Goal: Information Seeking & Learning: Find specific fact

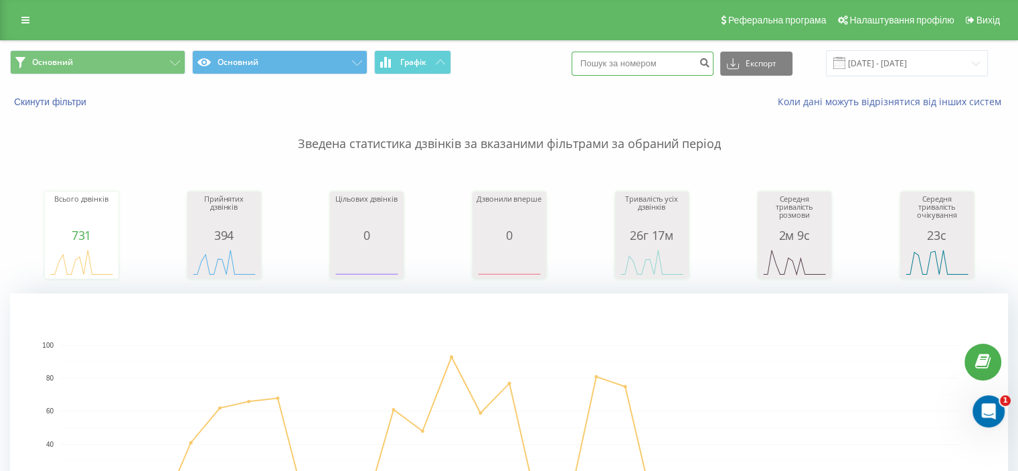
click at [638, 60] on input at bounding box center [643, 64] width 142 height 24
paste input "380678023101"
type input "380678023101"
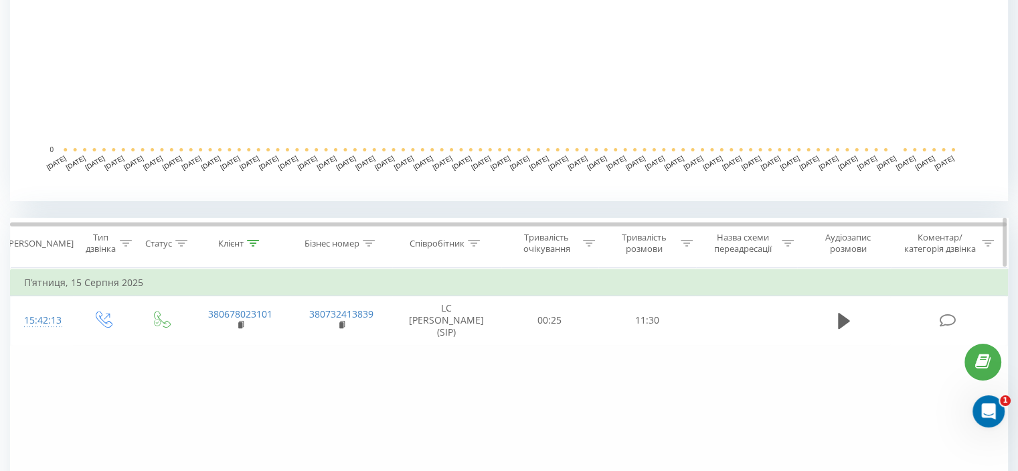
scroll to position [469, 0]
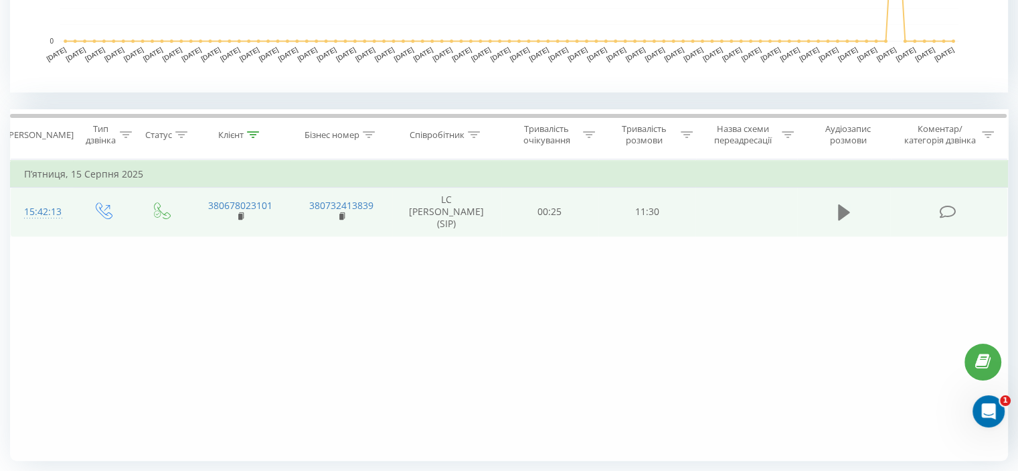
click at [841, 214] on icon at bounding box center [844, 212] width 12 height 16
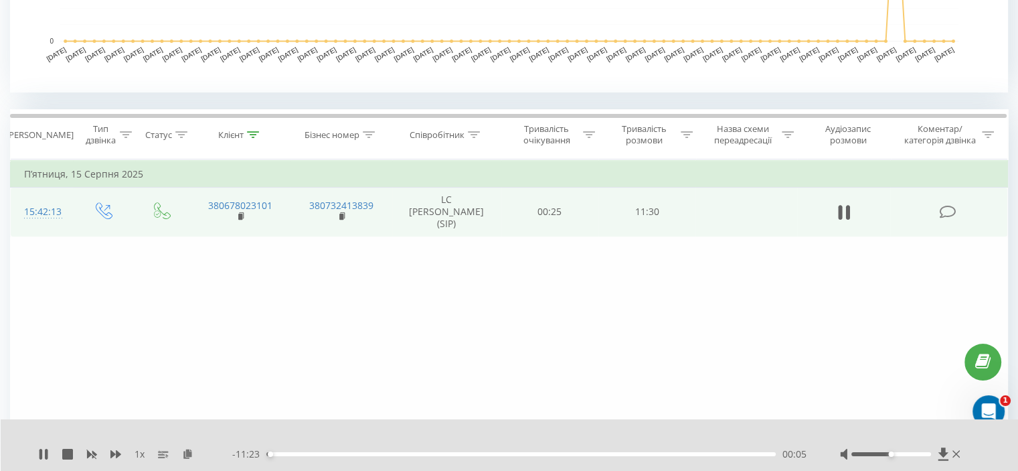
click at [141, 452] on span "1 x" at bounding box center [140, 453] width 10 height 13
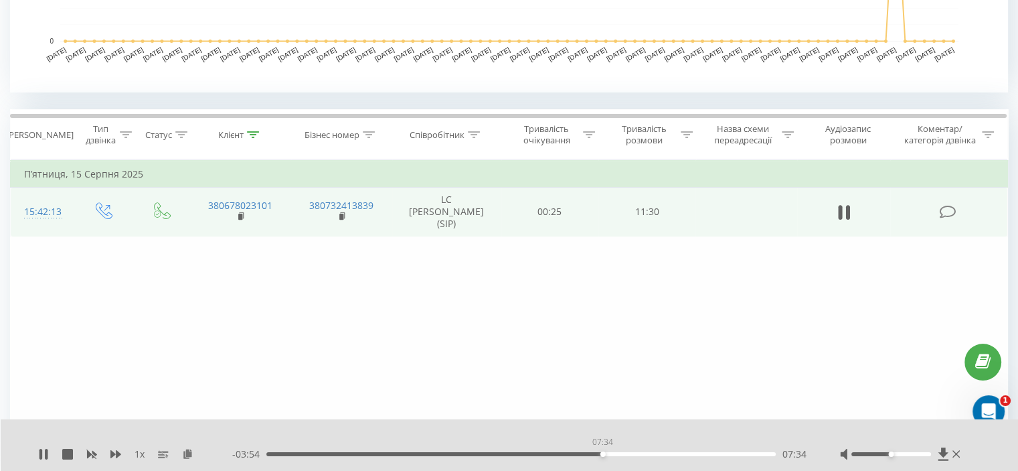
drag, startPoint x: 463, startPoint y: 453, endPoint x: 605, endPoint y: 465, distance: 141.8
click at [605, 465] on div "1 x - 03:54 07:34 07:34" at bounding box center [510, 445] width 1018 height 52
drag, startPoint x: 604, startPoint y: 455, endPoint x: 667, endPoint y: 449, distance: 63.2
click at [667, 451] on div "09:01" at bounding box center [667, 453] width 5 height 5
drag, startPoint x: 670, startPoint y: 455, endPoint x: 711, endPoint y: 462, distance: 41.5
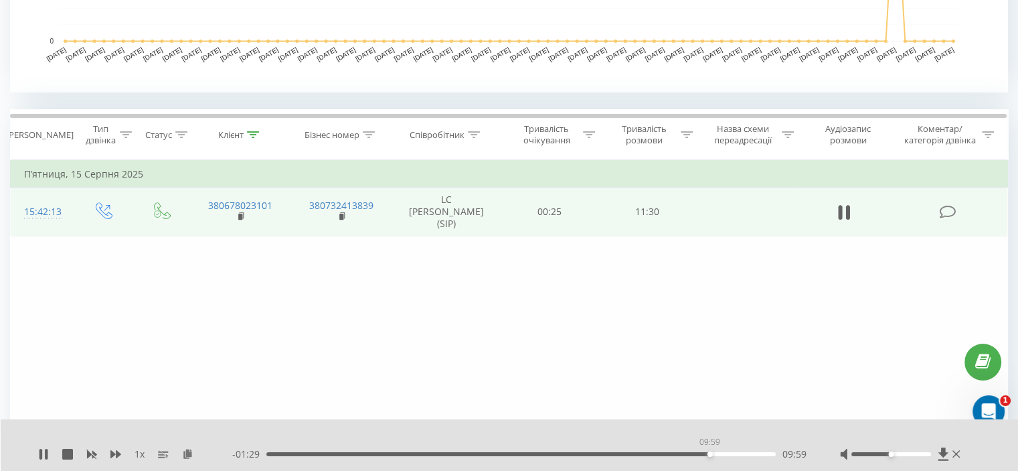
click at [711, 462] on div "1 x - 01:29 09:59 09:59" at bounding box center [510, 445] width 1018 height 52
drag, startPoint x: 712, startPoint y: 455, endPoint x: 748, endPoint y: 458, distance: 36.3
click at [748, 458] on div "- 00:36 10:52 10:52" at bounding box center [519, 453] width 574 height 13
drag, startPoint x: 751, startPoint y: 455, endPoint x: 680, endPoint y: 448, distance: 71.9
click at [680, 451] on div "09:18" at bounding box center [680, 453] width 5 height 5
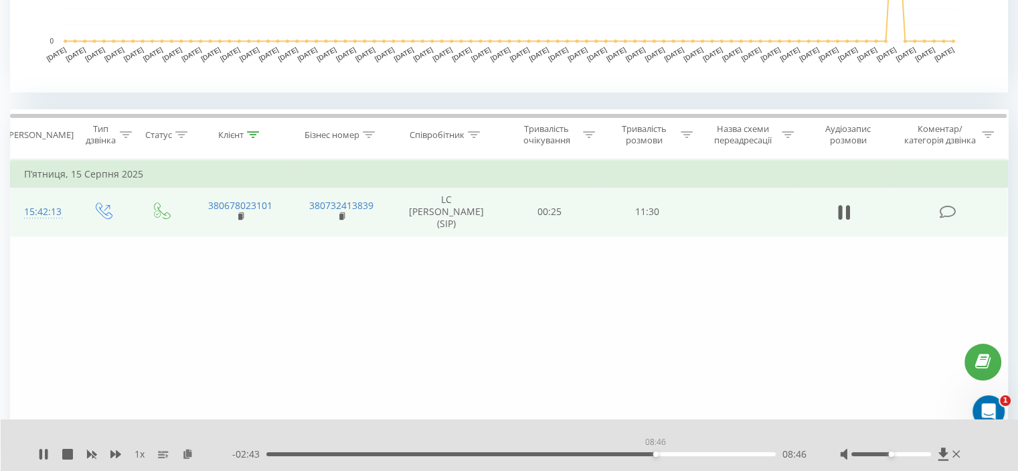
drag, startPoint x: 682, startPoint y: 455, endPoint x: 653, endPoint y: 453, distance: 28.1
click at [653, 453] on div "08:46" at bounding box center [655, 453] width 5 height 5
drag, startPoint x: 655, startPoint y: 455, endPoint x: 641, endPoint y: 453, distance: 14.1
click at [646, 453] on div "08:36" at bounding box center [648, 453] width 5 height 5
drag, startPoint x: 204, startPoint y: 207, endPoint x: 273, endPoint y: 209, distance: 69.0
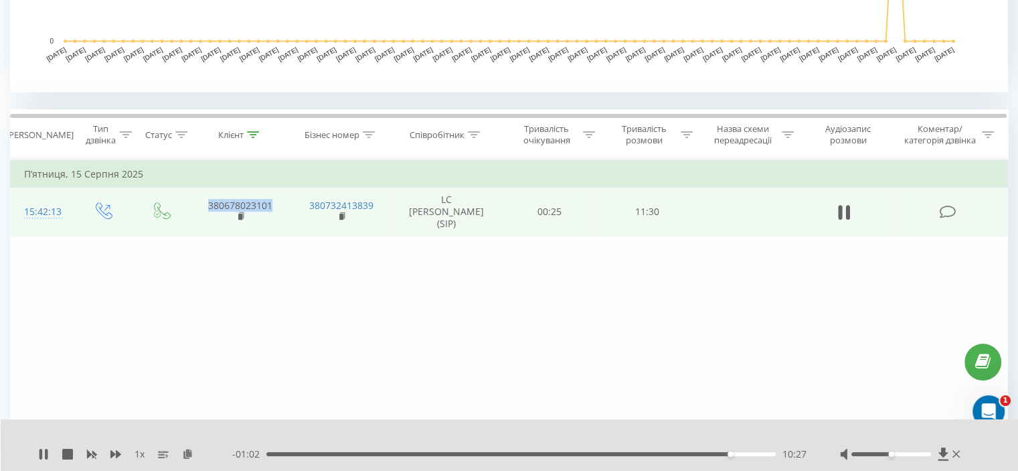
click at [273, 209] on td "380678023101" at bounding box center [239, 212] width 101 height 50
copy link "380678023101"
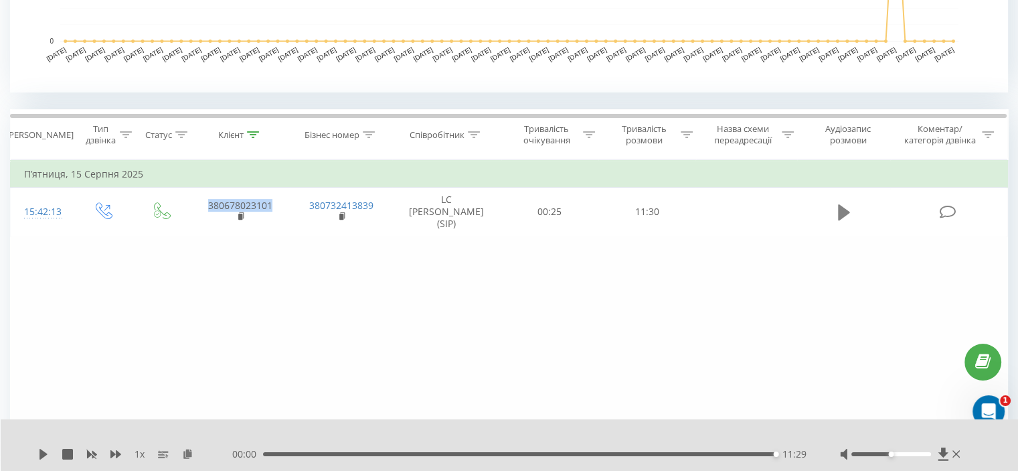
click at [846, 211] on icon at bounding box center [844, 212] width 12 height 16
click at [843, 212] on icon at bounding box center [844, 212] width 12 height 16
click at [846, 210] on icon at bounding box center [844, 212] width 12 height 16
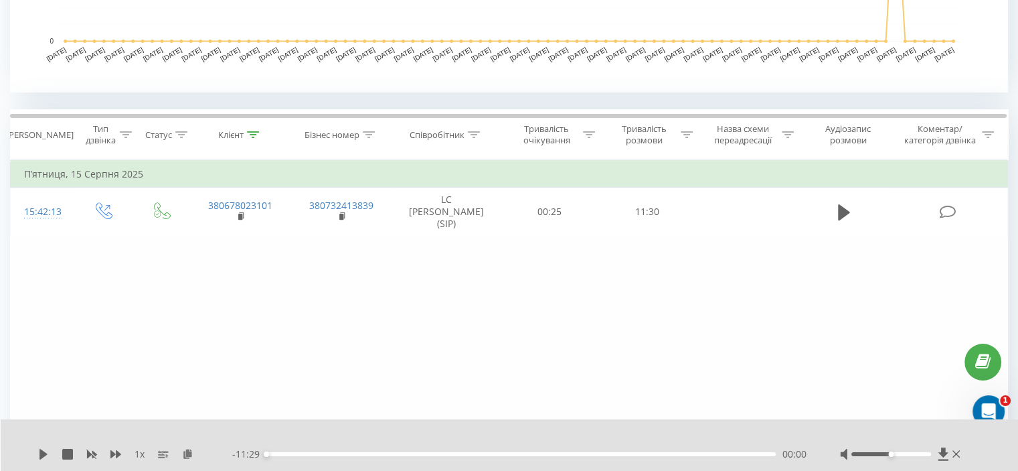
click at [333, 317] on div "Фільтрувати за умовою Дорівнює Введіть значення Скасувати OK Фільтрувати за умо…" at bounding box center [509, 309] width 998 height 301
click at [838, 209] on button at bounding box center [844, 212] width 20 height 20
drag, startPoint x: 264, startPoint y: 453, endPoint x: 666, endPoint y: 453, distance: 402.4
click at [664, 453] on div "- 11:26 00:02 00:02" at bounding box center [519, 453] width 574 height 13
click at [138, 453] on span "1 x" at bounding box center [140, 453] width 10 height 13
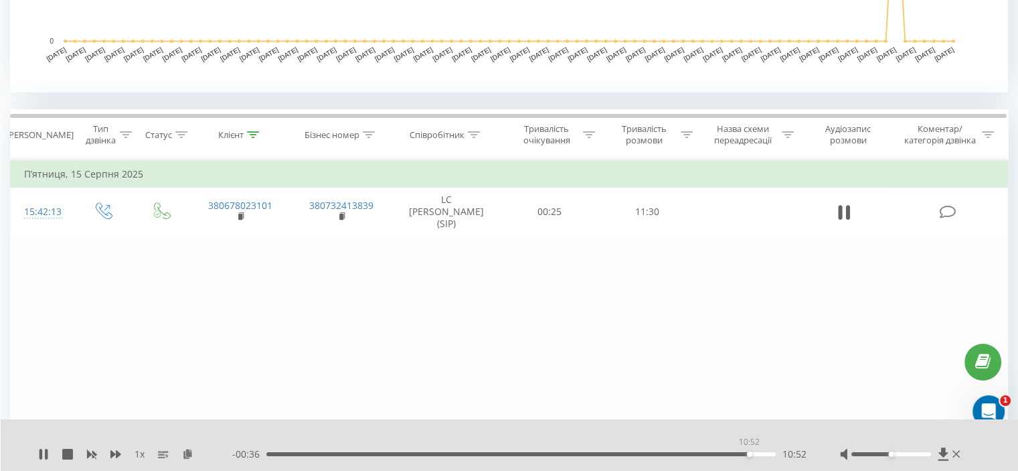
drag, startPoint x: 268, startPoint y: 453, endPoint x: 752, endPoint y: 450, distance: 484.0
click at [750, 451] on div "10:52" at bounding box center [749, 453] width 5 height 5
drag, startPoint x: 750, startPoint y: 455, endPoint x: 714, endPoint y: 452, distance: 36.3
click at [714, 452] on div "10:07" at bounding box center [716, 453] width 5 height 5
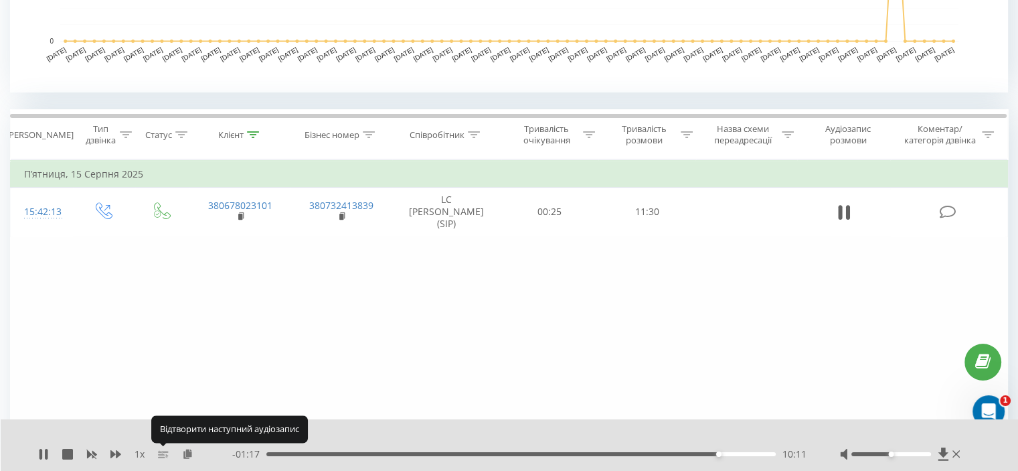
click at [161, 453] on icon at bounding box center [163, 454] width 11 height 11
click at [139, 452] on span "1 x" at bounding box center [140, 453] width 10 height 13
click at [131, 449] on div "1 x" at bounding box center [135, 453] width 194 height 13
